Goal: Check status: Check status

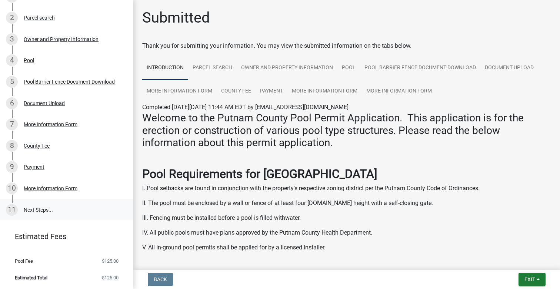
scroll to position [124, 0]
click at [42, 212] on link "11 Next Steps..." at bounding box center [66, 209] width 133 height 21
click at [44, 206] on link "11 Next Steps..." at bounding box center [66, 209] width 133 height 21
click at [53, 188] on div "More Information Form" at bounding box center [51, 188] width 54 height 5
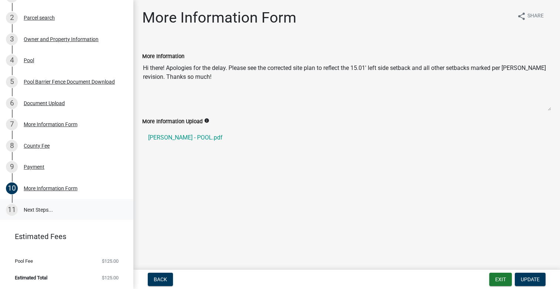
click at [34, 214] on link "11 Next Steps..." at bounding box center [66, 209] width 133 height 21
click at [31, 206] on link "11 Next Steps..." at bounding box center [66, 209] width 133 height 21
click at [44, 208] on link "11 Next Steps..." at bounding box center [66, 209] width 133 height 21
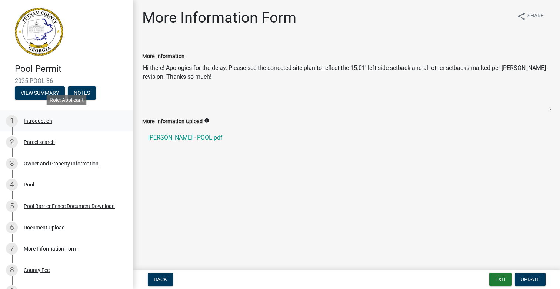
scroll to position [0, 0]
click at [45, 86] on button "View Summary" at bounding box center [40, 92] width 50 height 13
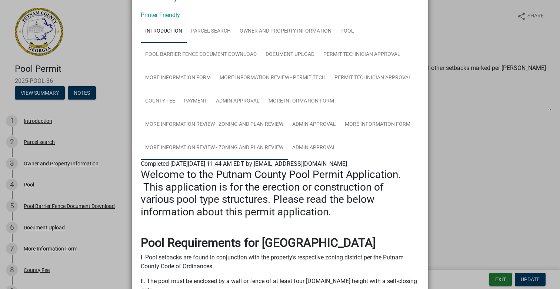
scroll to position [31, 0]
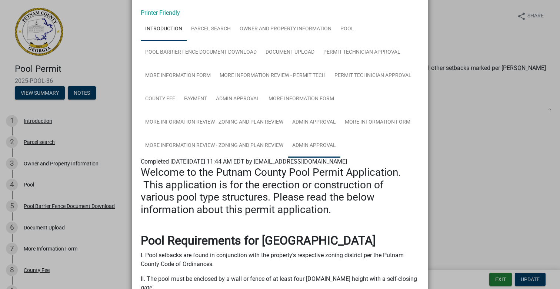
click at [313, 144] on link "Admin Approval" at bounding box center [314, 146] width 53 height 24
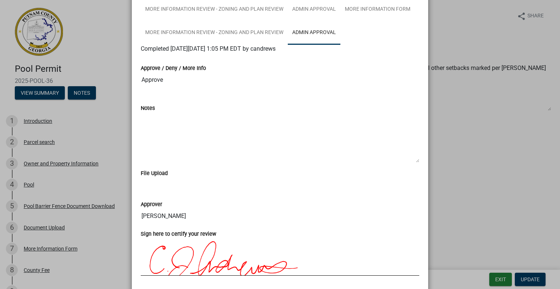
scroll to position [0, 0]
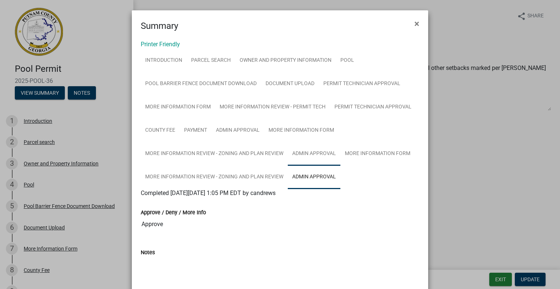
click at [327, 151] on link "Admin Approval" at bounding box center [314, 154] width 53 height 24
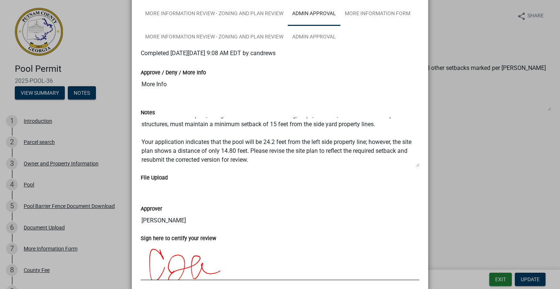
scroll to position [9, 0]
click at [233, 32] on link "More Information Review - Zoning and Plan Review" at bounding box center [214, 38] width 147 height 24
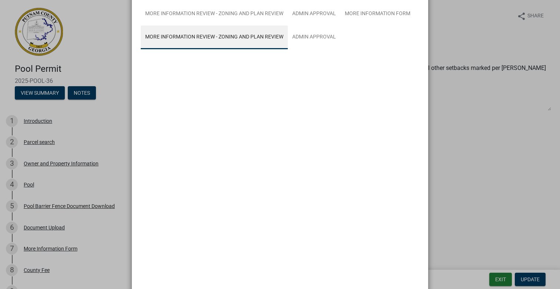
scroll to position [72, 0]
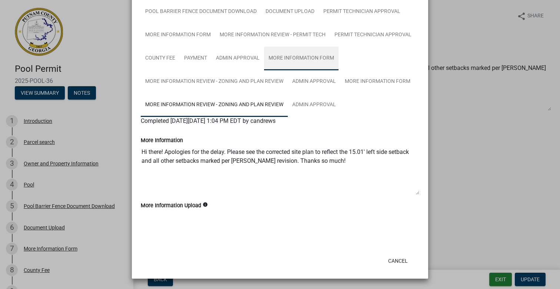
click at [285, 57] on link "More Information Form" at bounding box center [301, 59] width 74 height 24
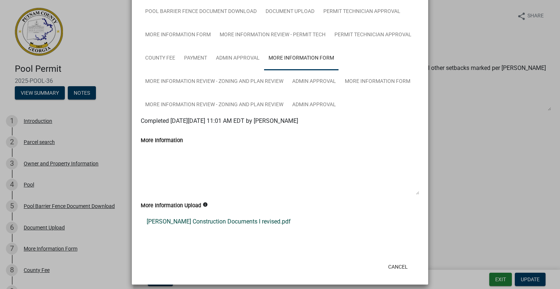
click at [220, 224] on link "[PERSON_NAME] Construction Documents I revised.pdf" at bounding box center [280, 222] width 278 height 18
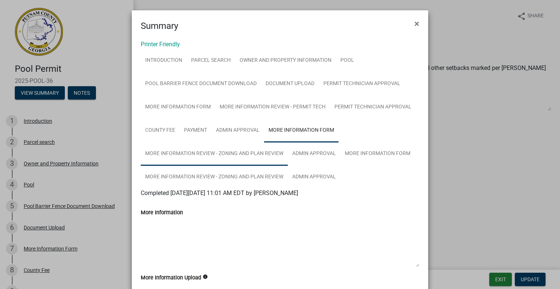
scroll to position [0, 0]
click at [268, 175] on link "More Information Review - Zoning and Plan Review" at bounding box center [214, 178] width 147 height 24
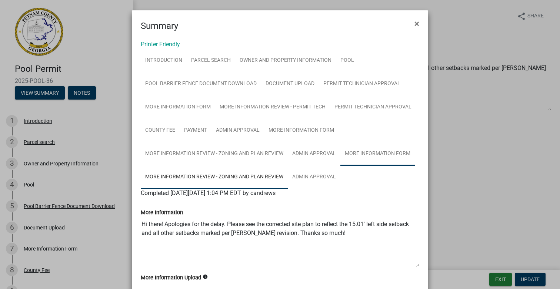
click at [375, 152] on link "More Information Form" at bounding box center [377, 154] width 74 height 24
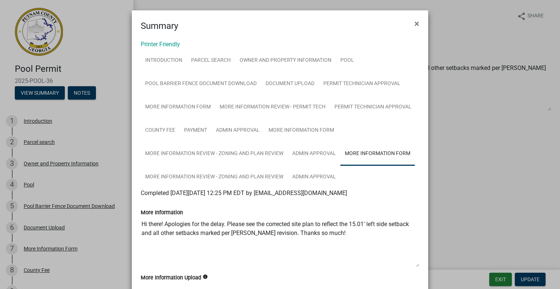
scroll to position [11, 0]
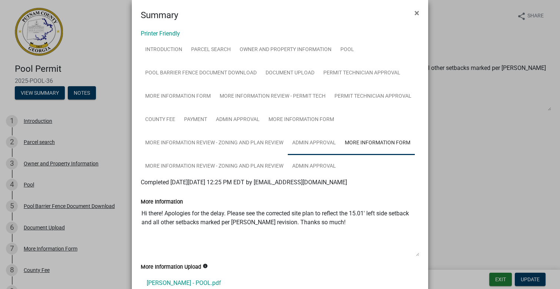
click at [317, 139] on link "Admin Approval" at bounding box center [314, 143] width 53 height 24
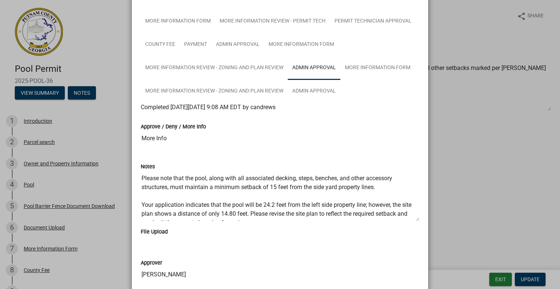
scroll to position [0, 0]
click at [241, 90] on link "More Information Review - Zoning and Plan Review" at bounding box center [214, 92] width 147 height 24
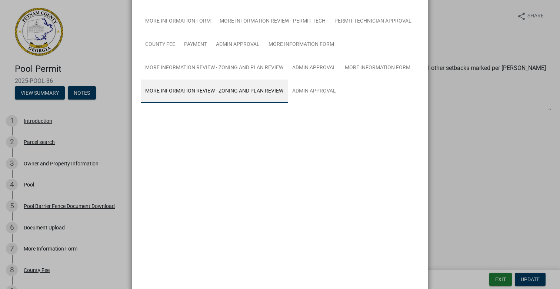
scroll to position [72, 0]
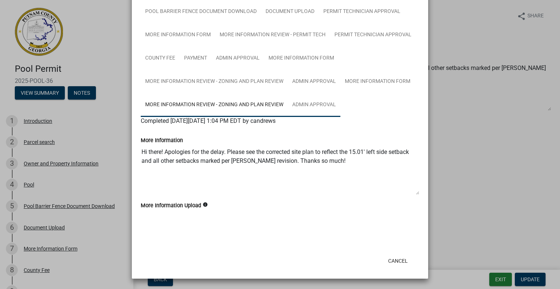
click at [311, 101] on link "Admin Approval" at bounding box center [314, 105] width 53 height 24
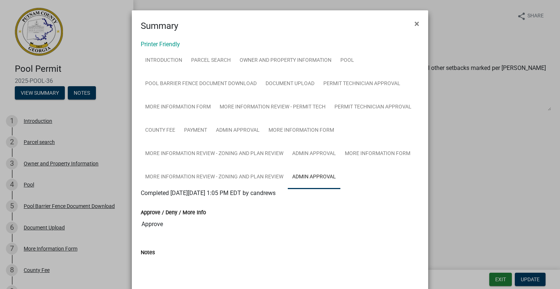
scroll to position [0, 0]
